Goal: Check status: Check status

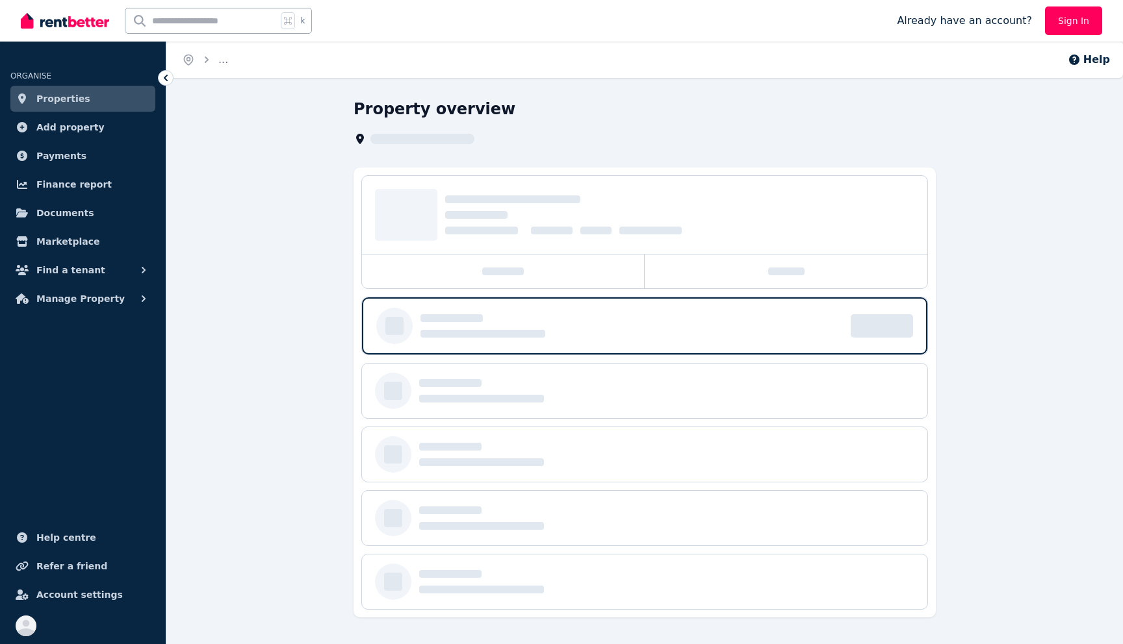
click at [47, 97] on span "Properties" at bounding box center [63, 99] width 54 height 16
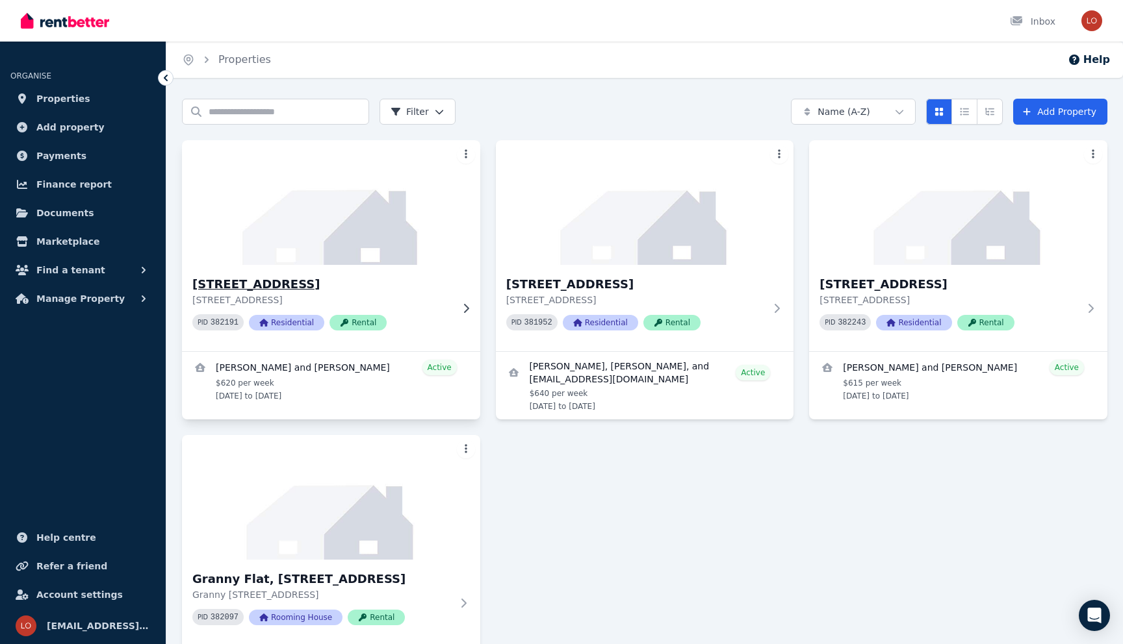
click at [331, 214] on img at bounding box center [331, 202] width 313 height 131
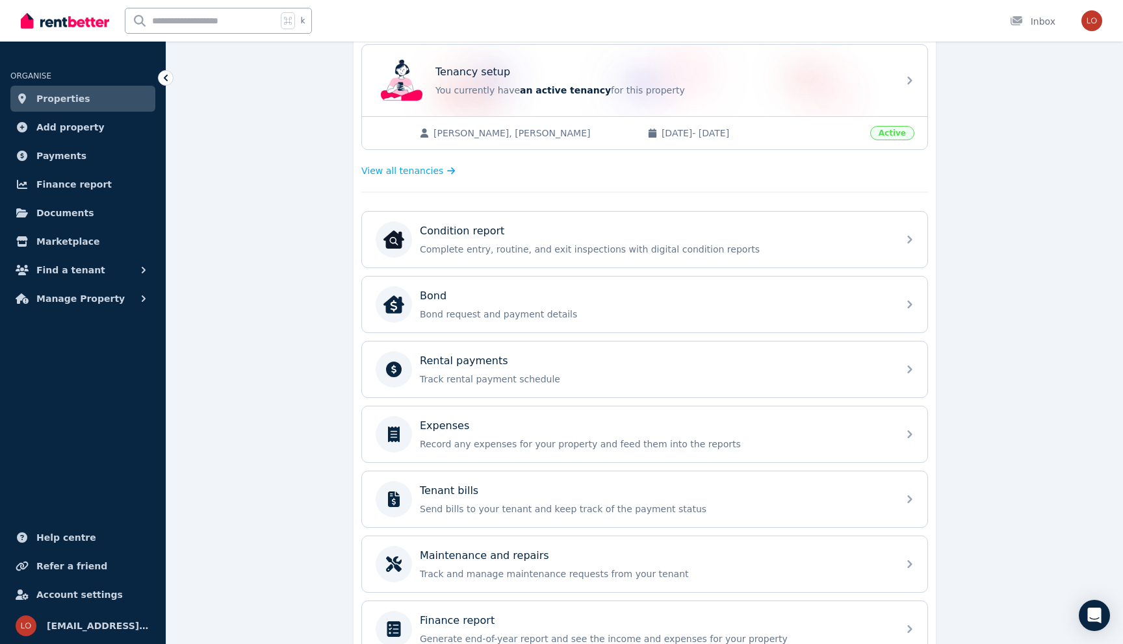
scroll to position [262, 0]
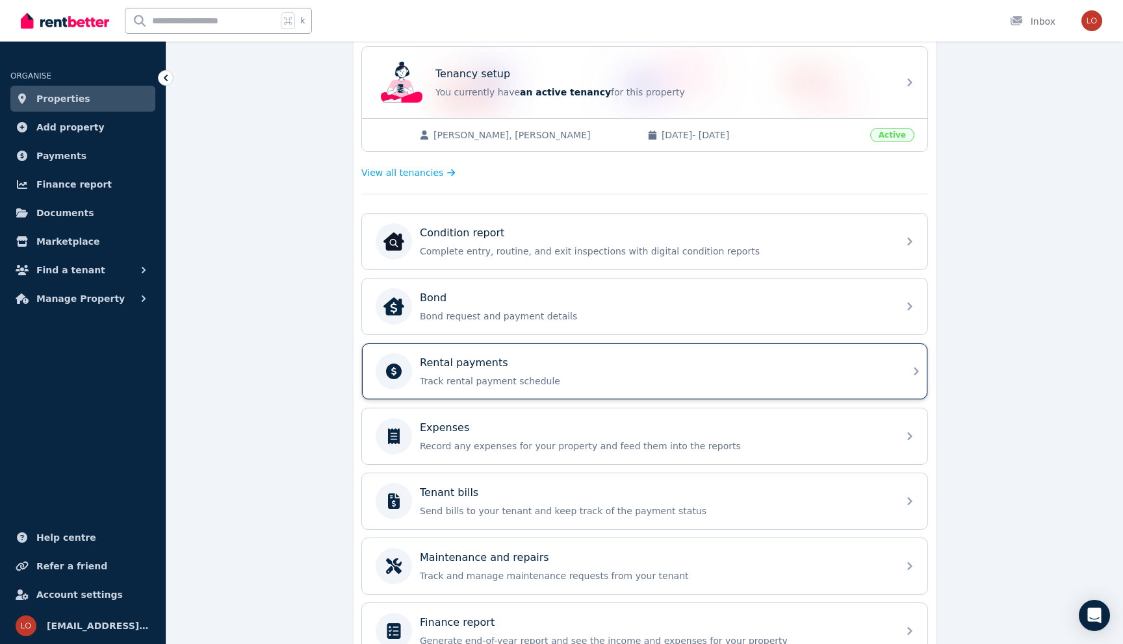
click at [428, 374] on div "Rental payments Track rental payment schedule" at bounding box center [655, 371] width 470 height 32
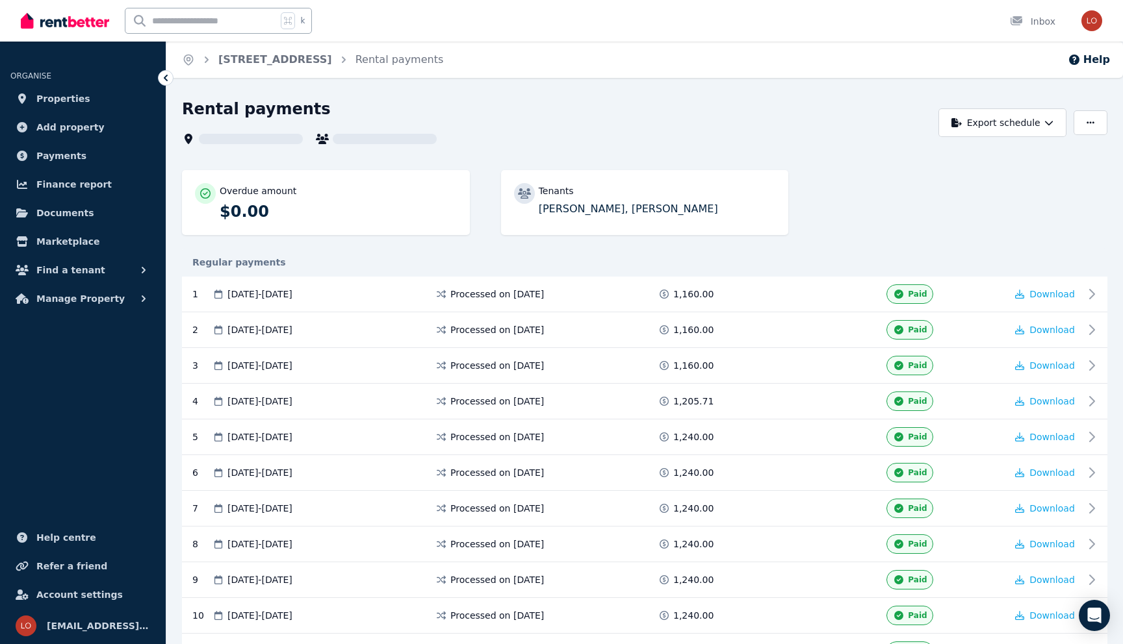
scroll to position [209, 0]
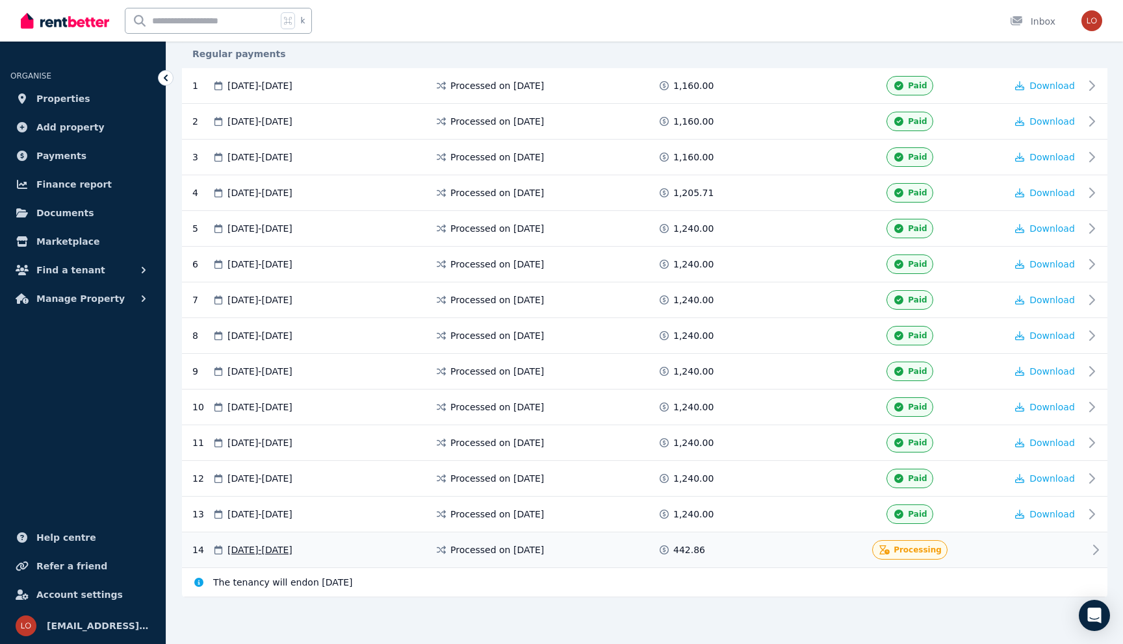
click at [398, 553] on div "[DATE] - [DATE]" at bounding box center [323, 550] width 223 height 19
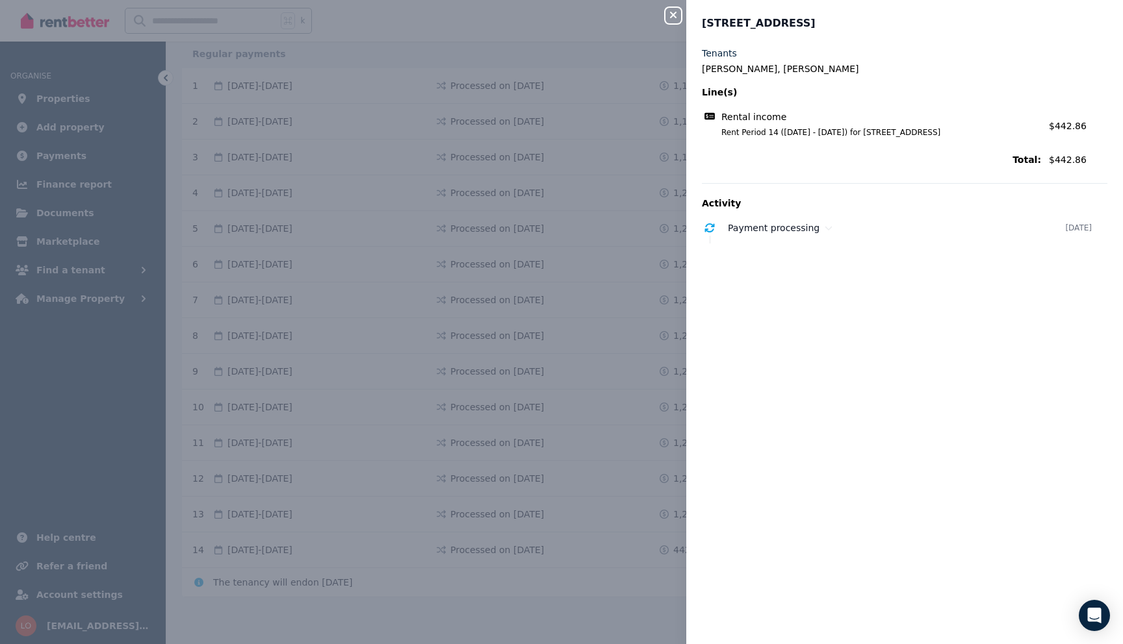
click at [673, 16] on icon "button" at bounding box center [673, 15] width 16 height 10
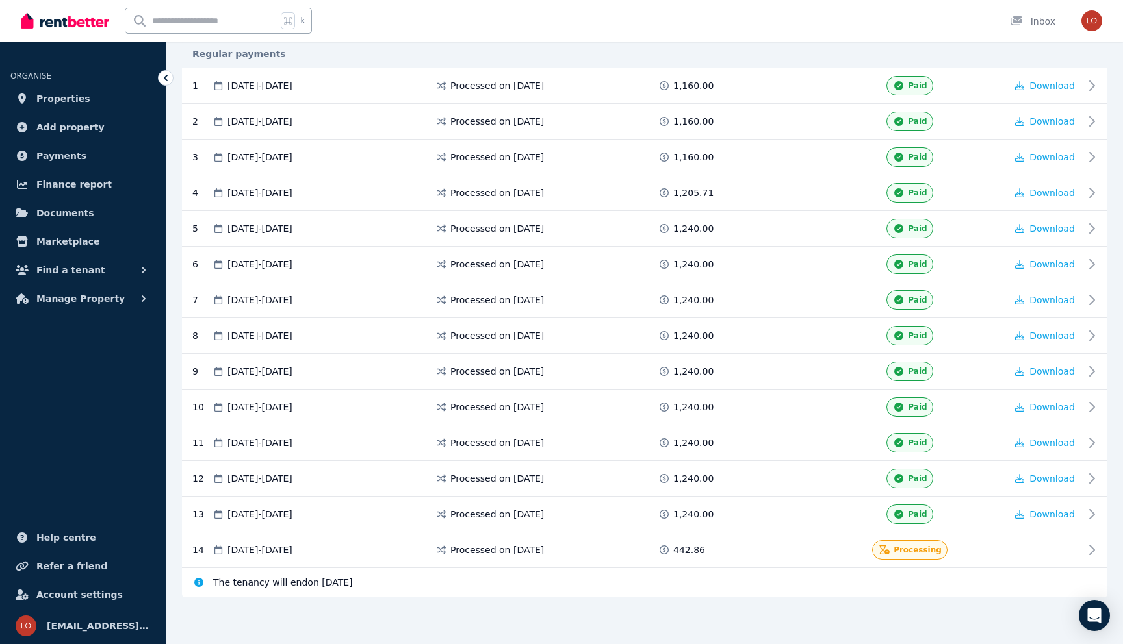
scroll to position [0, 0]
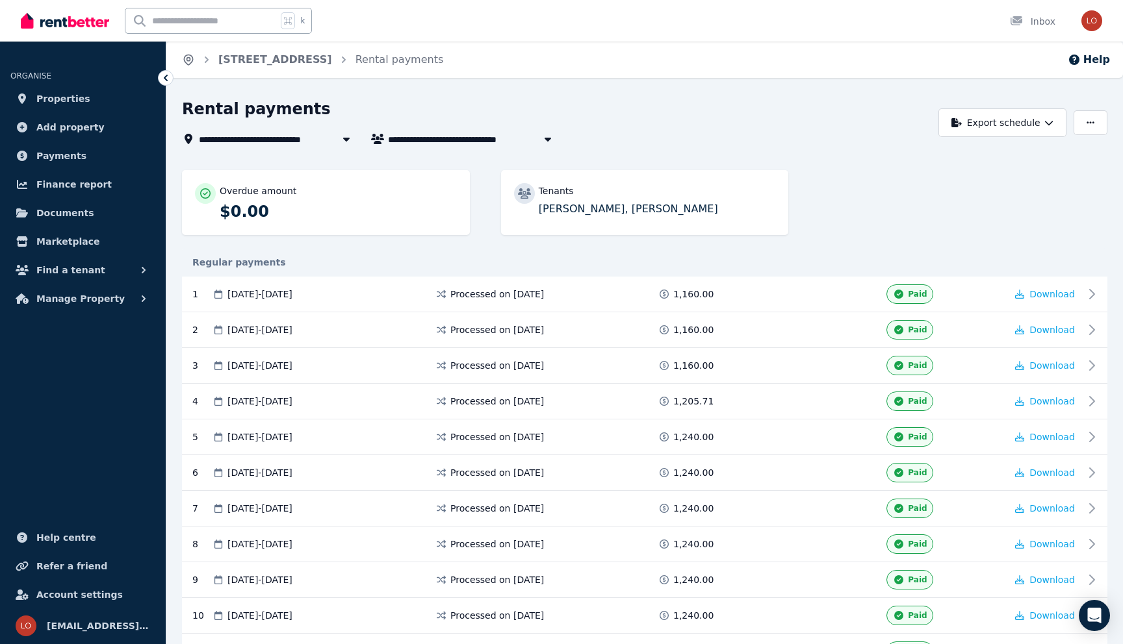
click at [192, 54] on icon "Breadcrumb" at bounding box center [188, 59] width 13 height 13
